Goal: Manage account settings

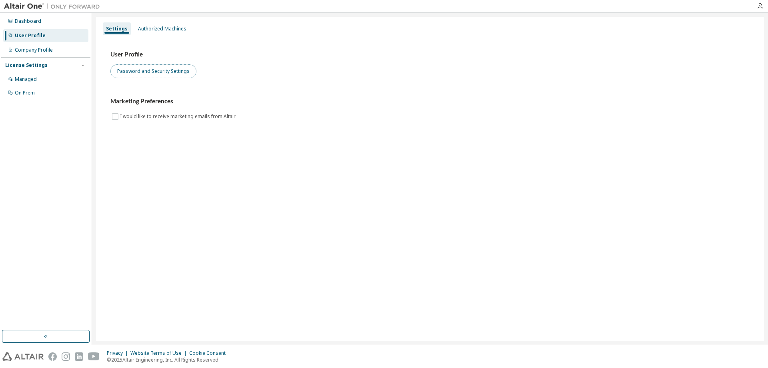
click at [144, 74] on button "Password and Security Settings" at bounding box center [153, 71] width 86 height 14
click at [18, 3] on img at bounding box center [54, 6] width 100 height 8
click at [18, 25] on div "Dashboard" at bounding box center [45, 21] width 85 height 13
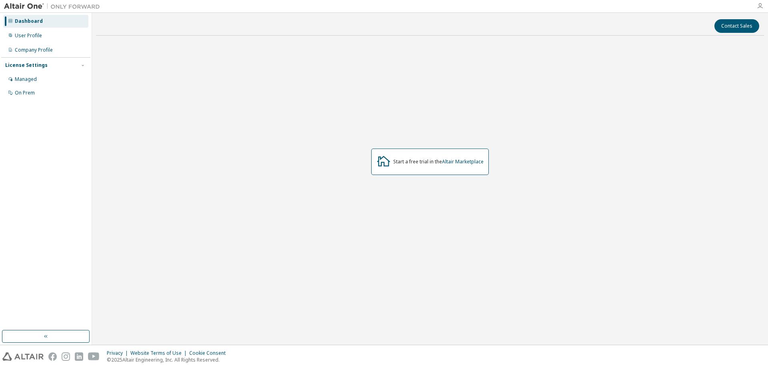
click at [763, 7] on icon "button" at bounding box center [760, 6] width 6 height 6
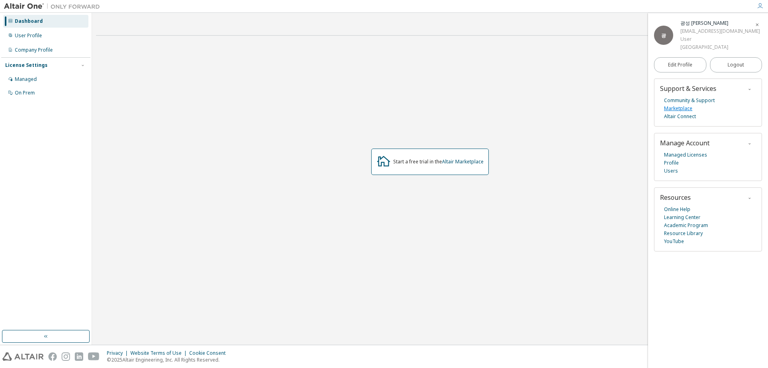
click at [679, 107] on link "Marketplace" at bounding box center [678, 108] width 28 height 8
